Goal: Task Accomplishment & Management: Use online tool/utility

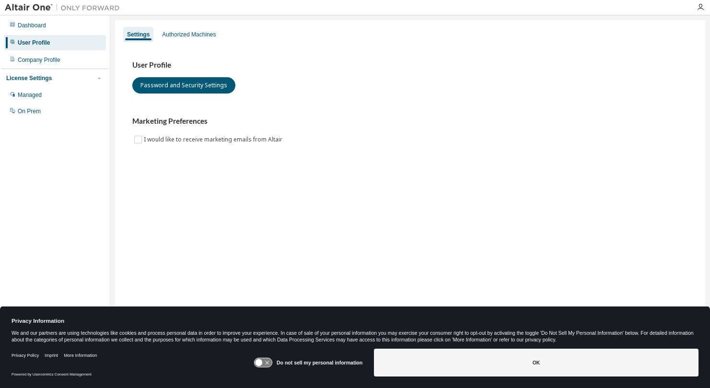
click at [581, 117] on div "User Profile Password and Security Settings Marketing Preferences I would like …" at bounding box center [410, 102] width 556 height 85
click at [210, 37] on div "Authorized Machines" at bounding box center [189, 35] width 54 height 8
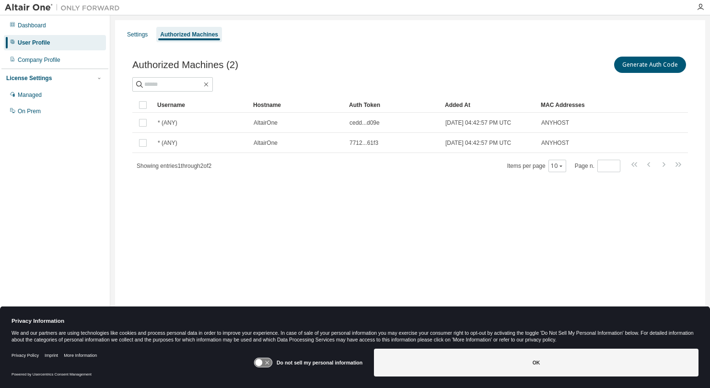
click at [672, 270] on div "Settings Authorized Machines Authorized Machines (2) Generate Auth Code Clear L…" at bounding box center [410, 187] width 590 height 335
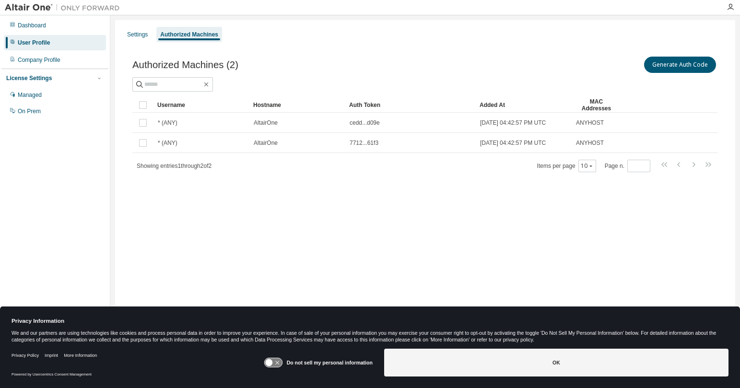
drag, startPoint x: 443, startPoint y: 107, endPoint x: 479, endPoint y: 107, distance: 36.0
drag, startPoint x: 592, startPoint y: 36, endPoint x: 551, endPoint y: 56, distance: 45.7
click at [593, 36] on div "Settings Authorized Machines" at bounding box center [425, 34] width 608 height 17
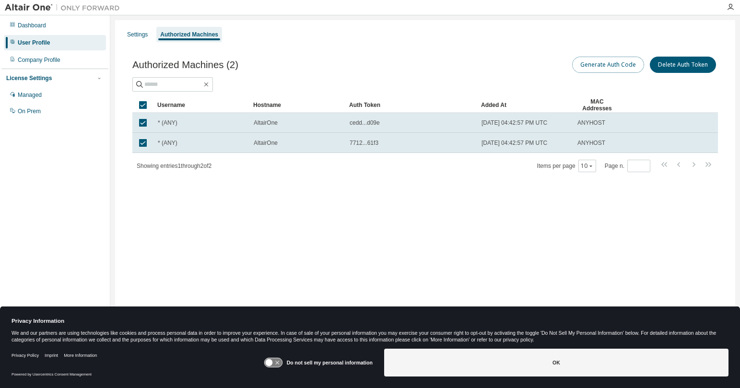
click at [612, 67] on button "Generate Auth Code" at bounding box center [608, 65] width 72 height 16
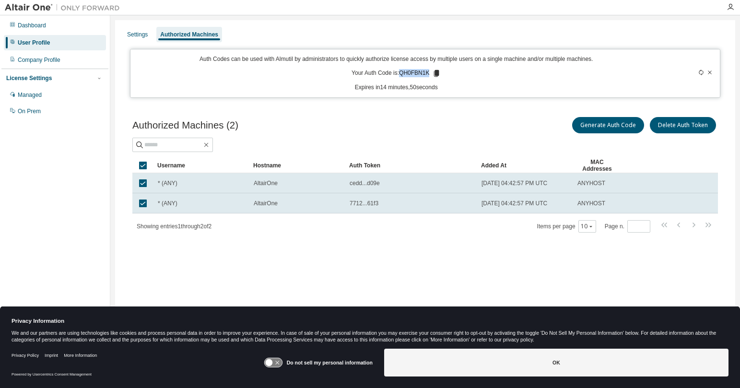
drag, startPoint x: 430, startPoint y: 73, endPoint x: 401, endPoint y: 72, distance: 29.2
click at [401, 72] on p "Your Auth Code is: QH0FBN1K" at bounding box center [395, 73] width 89 height 9
drag, startPoint x: 401, startPoint y: 72, endPoint x: 479, endPoint y: 62, distance: 79.3
click at [479, 63] on p "Auth Codes can be used with Almutil by administrators to quickly authorize lice…" at bounding box center [396, 59] width 520 height 8
click at [437, 74] on icon at bounding box center [436, 73] width 5 height 7
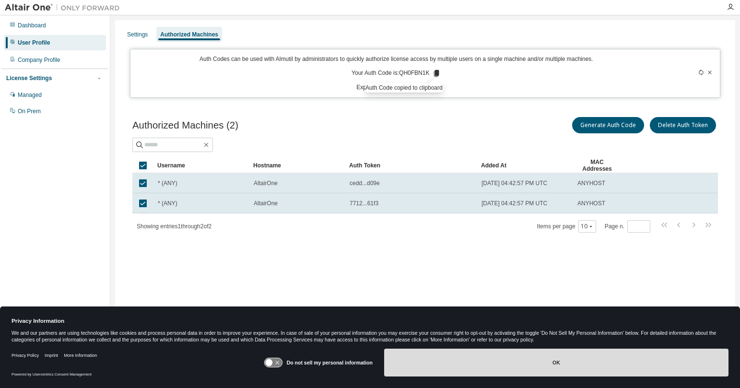
click at [547, 364] on button "OK" at bounding box center [556, 363] width 344 height 28
